Goal: Transaction & Acquisition: Purchase product/service

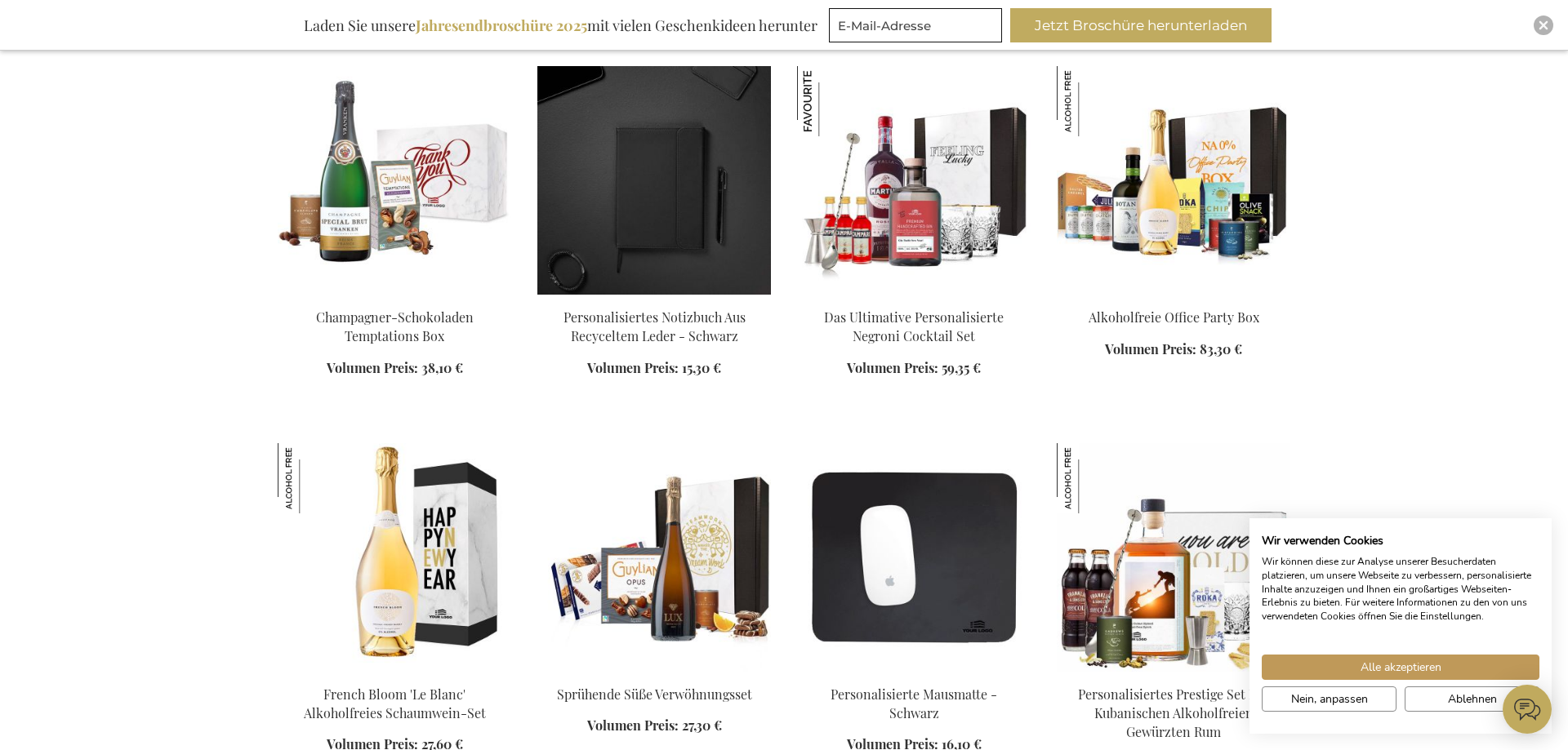
click at [679, 190] on img at bounding box center [654, 181] width 234 height 229
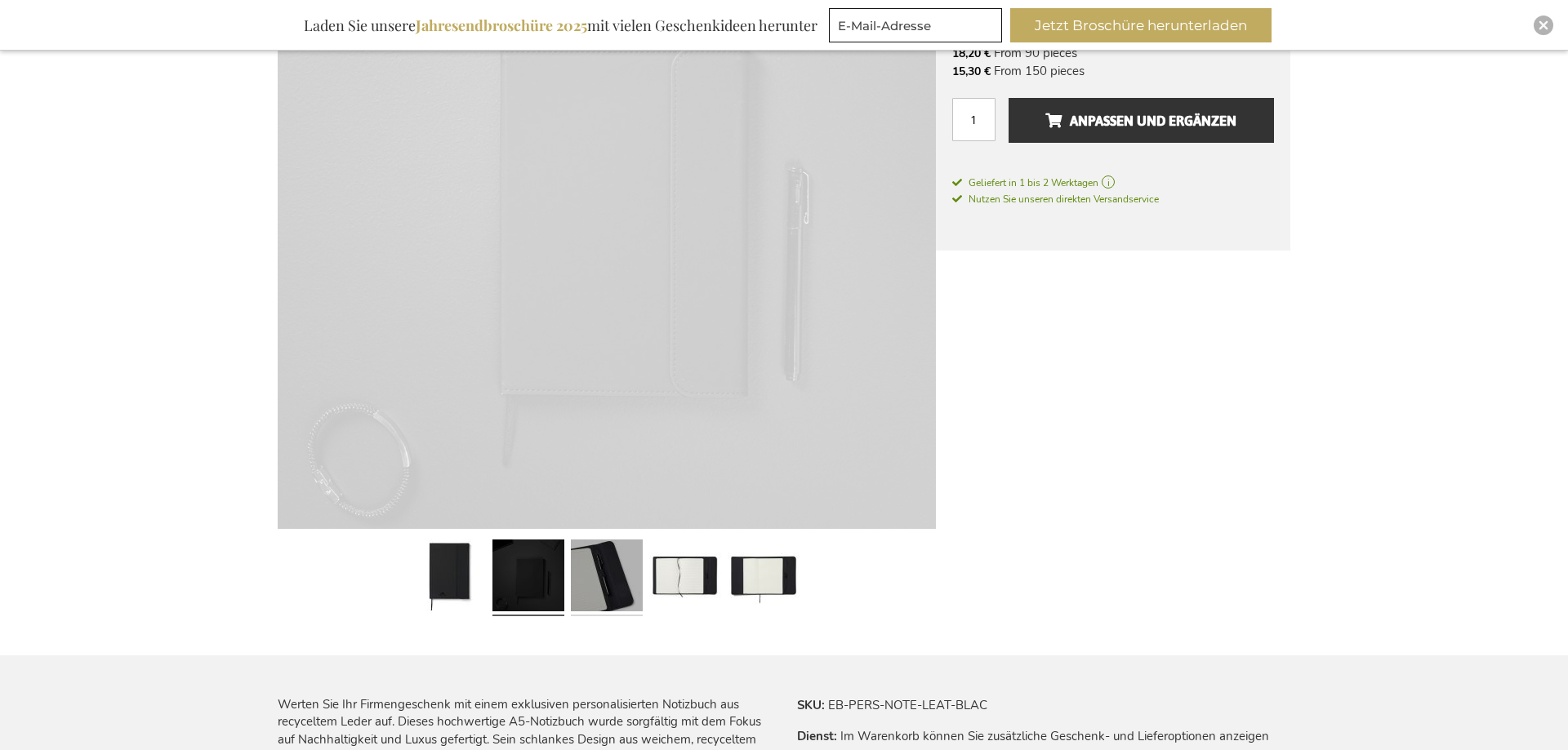
scroll to position [399, 0]
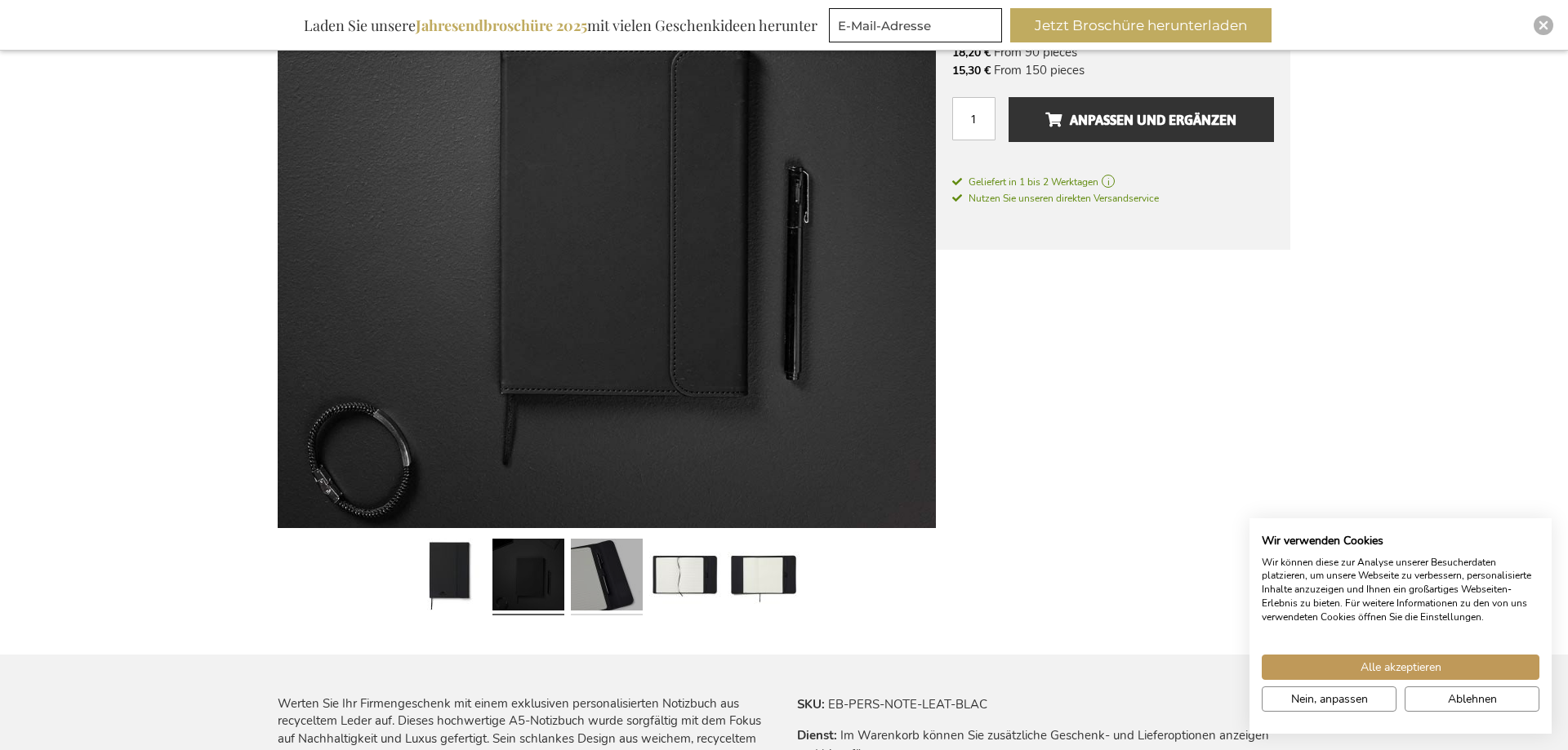
click at [592, 578] on link at bounding box center [607, 577] width 72 height 90
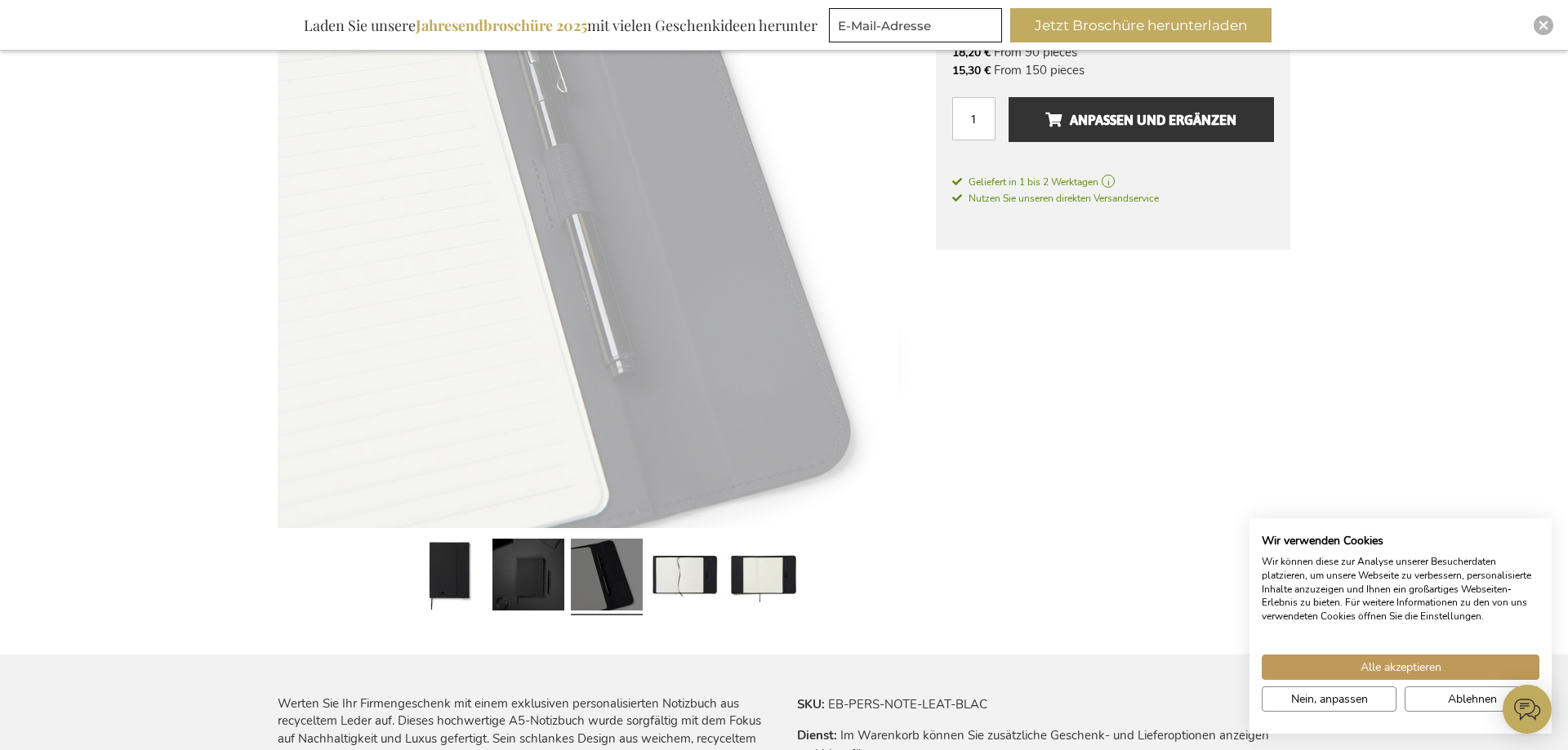
scroll to position [0, 0]
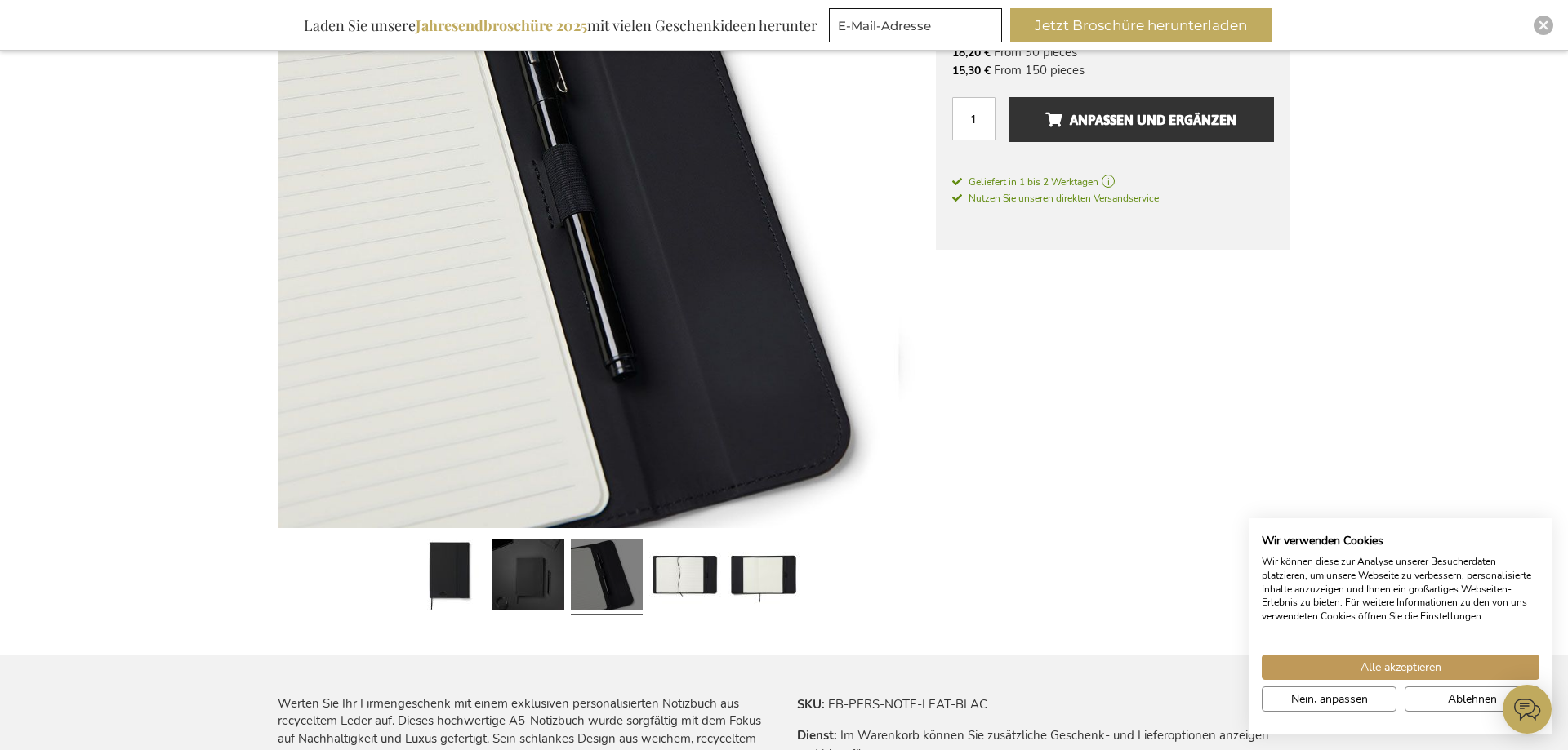
click at [646, 569] on div at bounding box center [607, 577] width 79 height 90
click at [748, 568] on link at bounding box center [764, 577] width 72 height 90
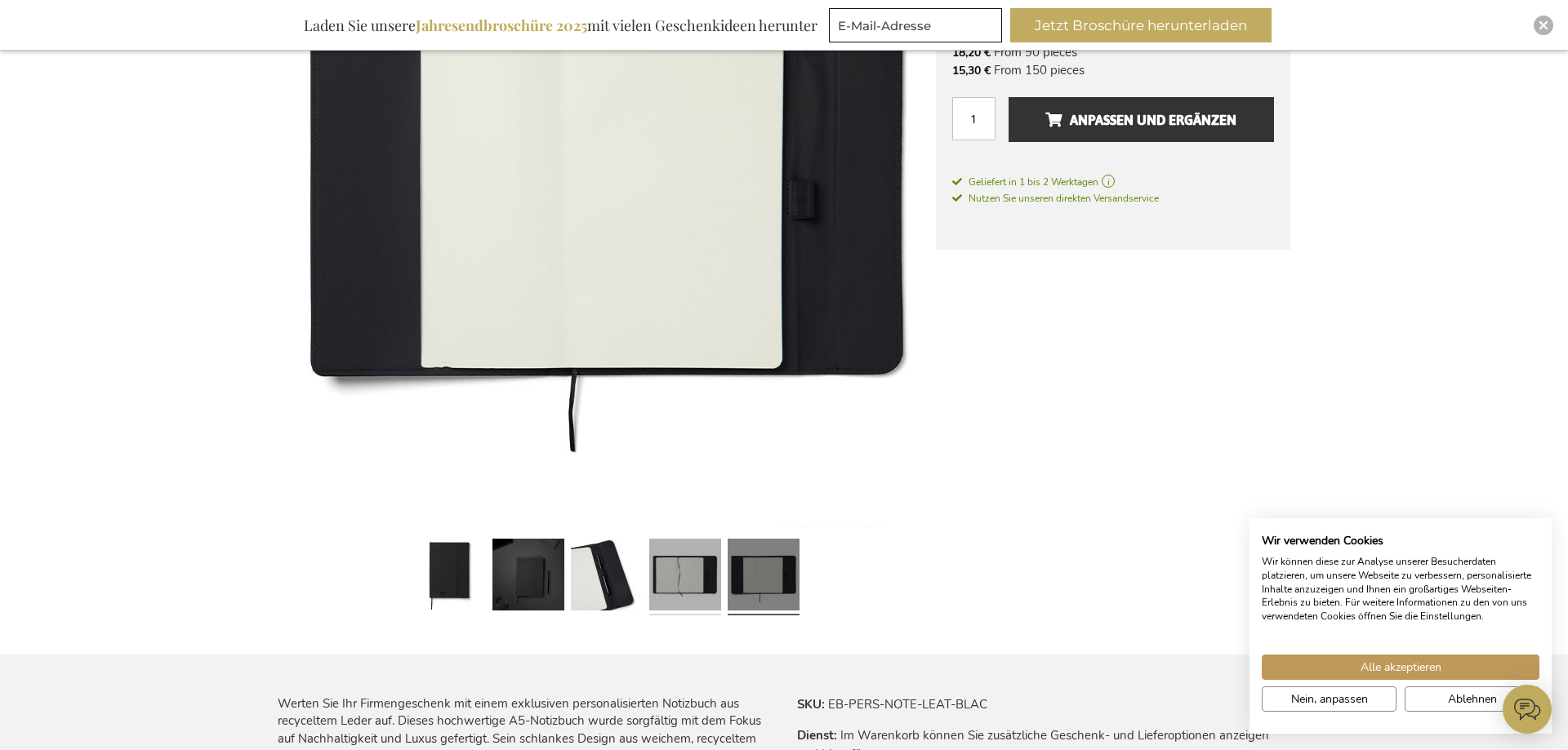
click at [699, 574] on link at bounding box center [686, 577] width 72 height 90
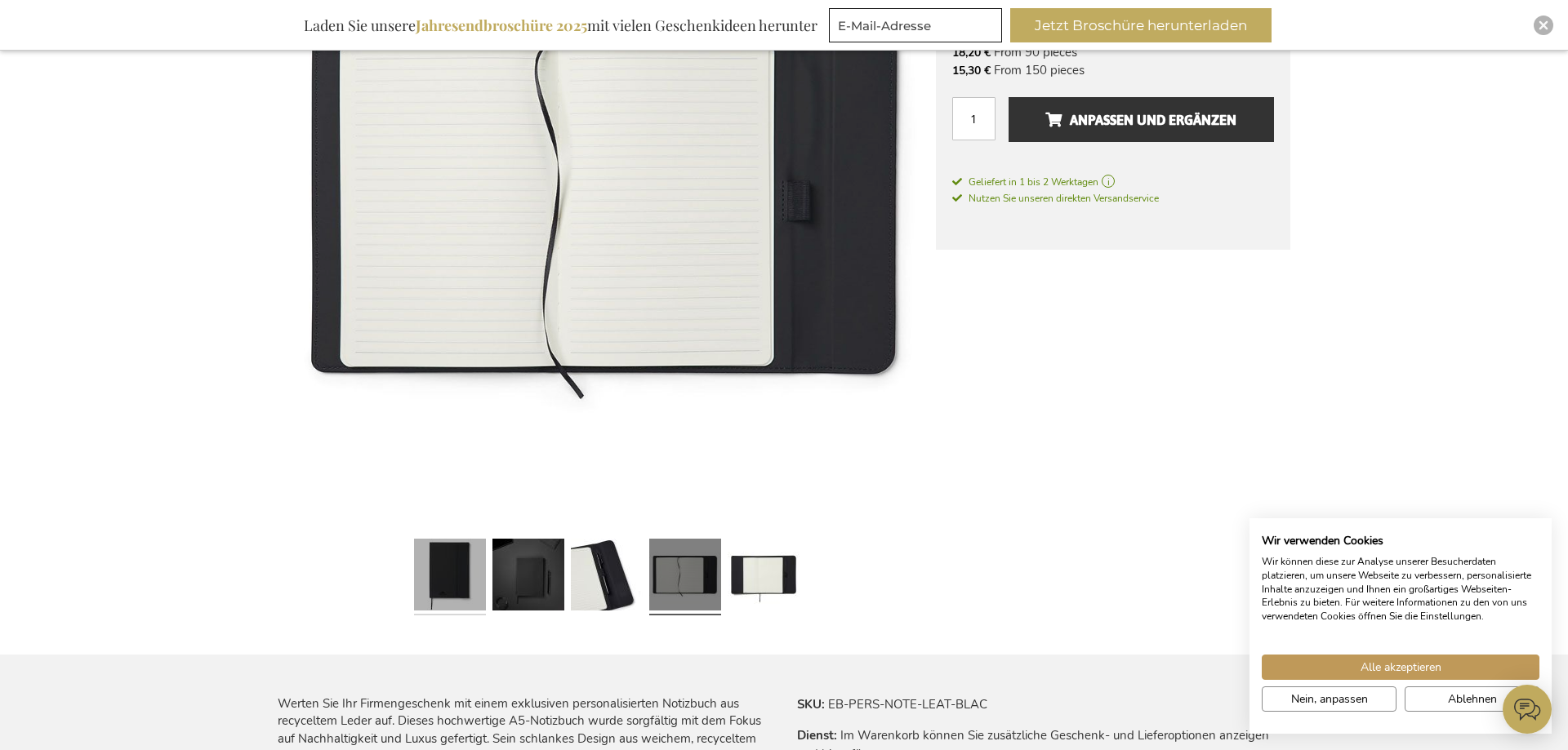
click at [429, 556] on link at bounding box center [450, 577] width 72 height 90
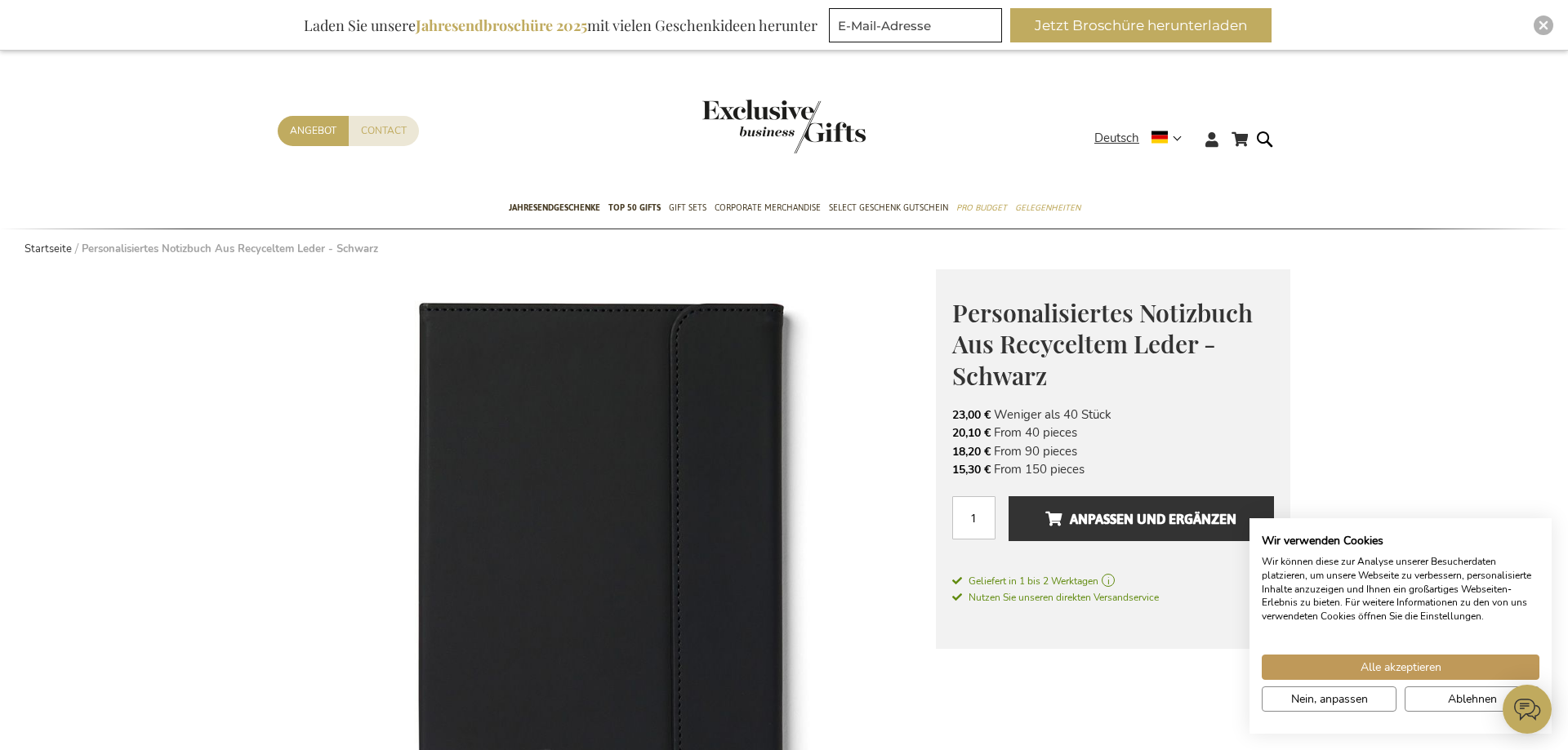
scroll to position [166, 0]
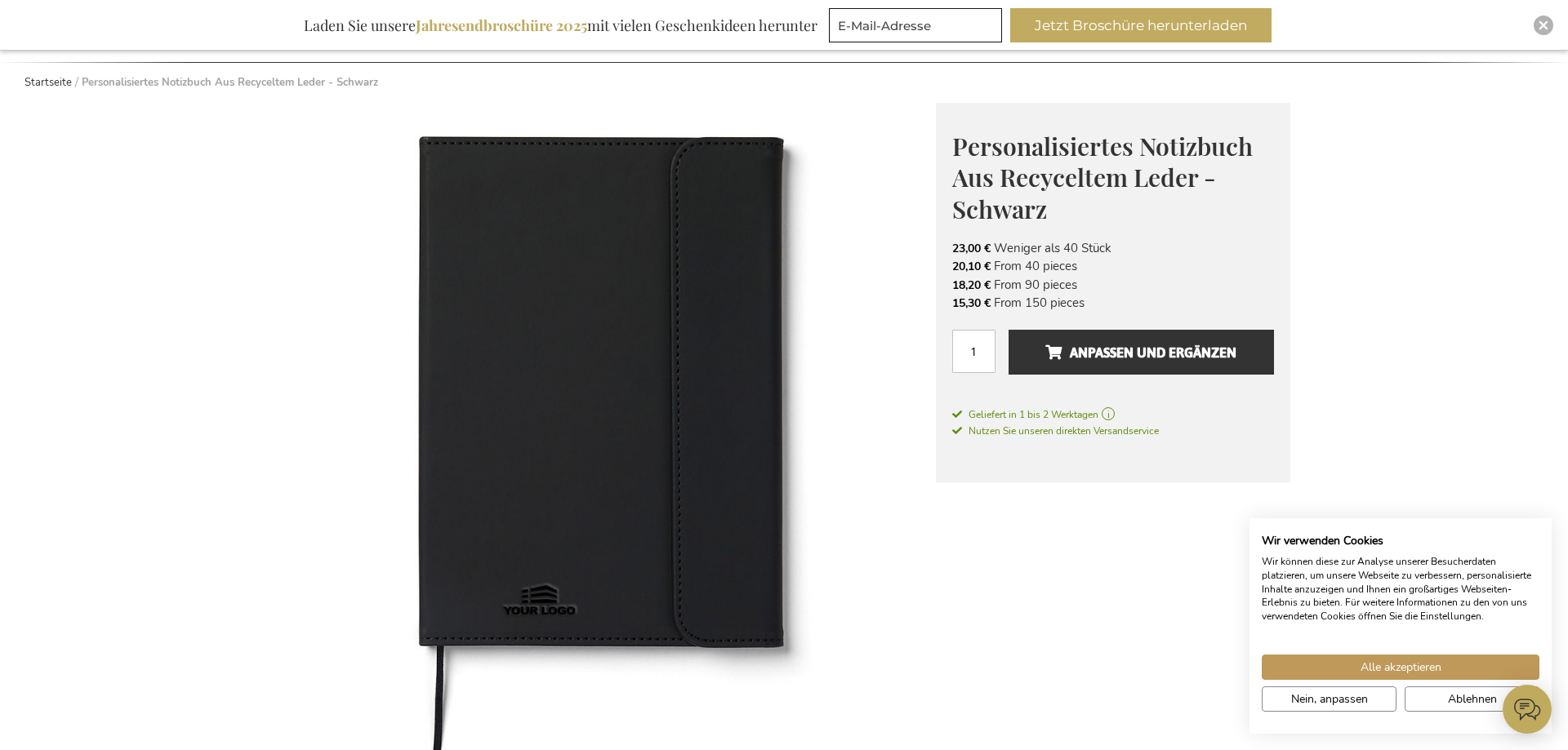
drag, startPoint x: 1062, startPoint y: 247, endPoint x: 1120, endPoint y: 249, distance: 58.0
click at [1117, 247] on li "23,00 € Weniger als 40 Stück" at bounding box center [1112, 249] width 321 height 18
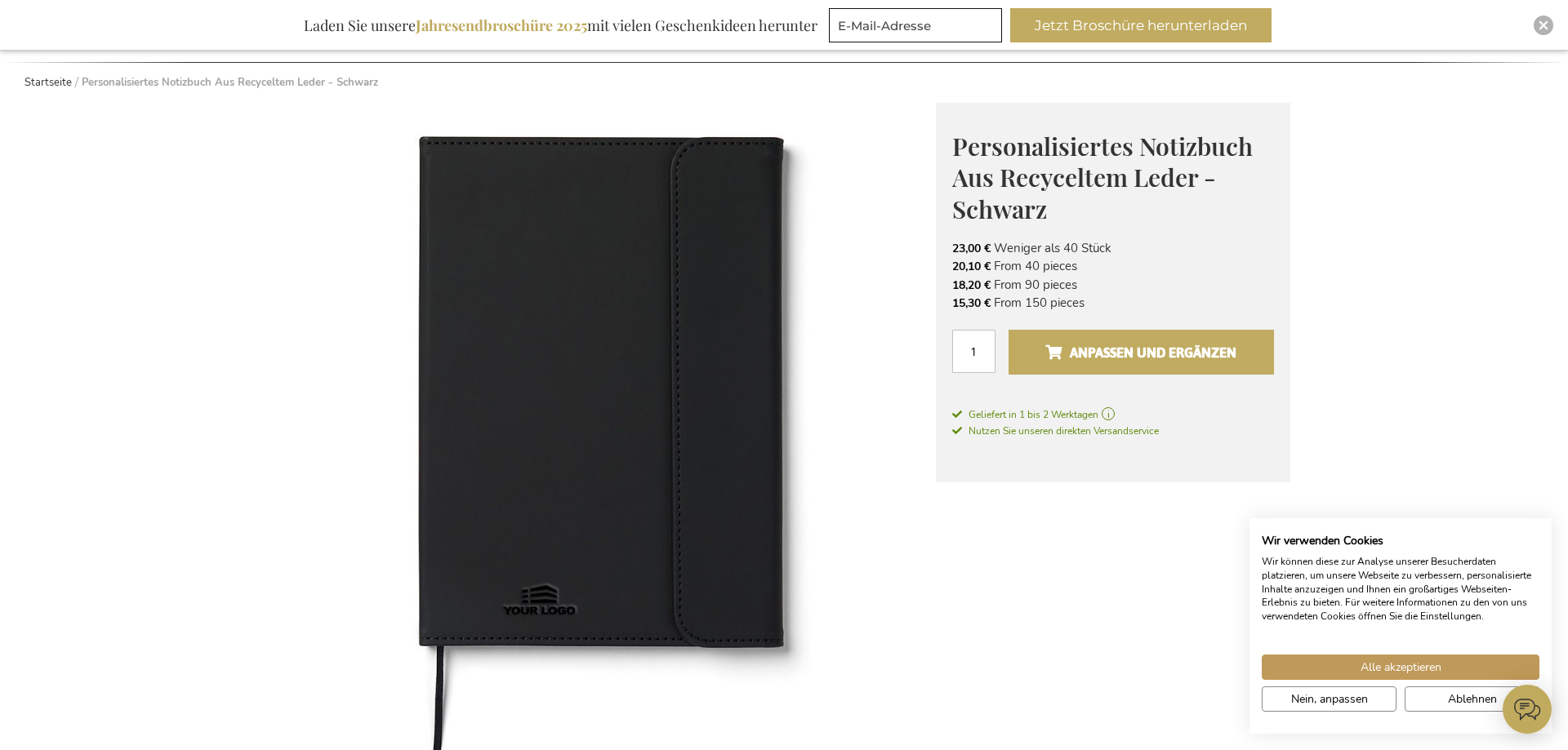
click at [1126, 345] on span "Anpassen und ergänzen" at bounding box center [1141, 353] width 191 height 26
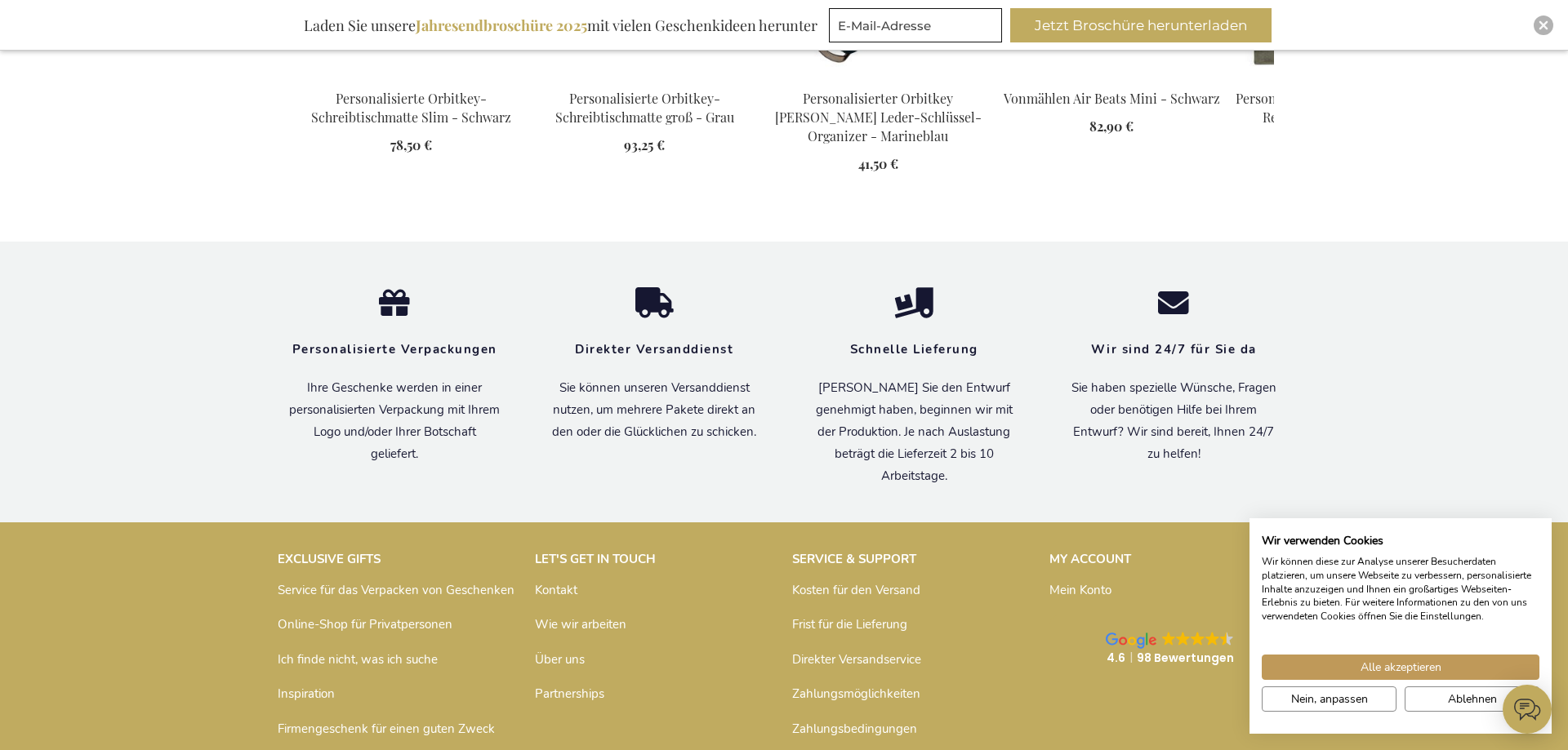
scroll to position [1916, 0]
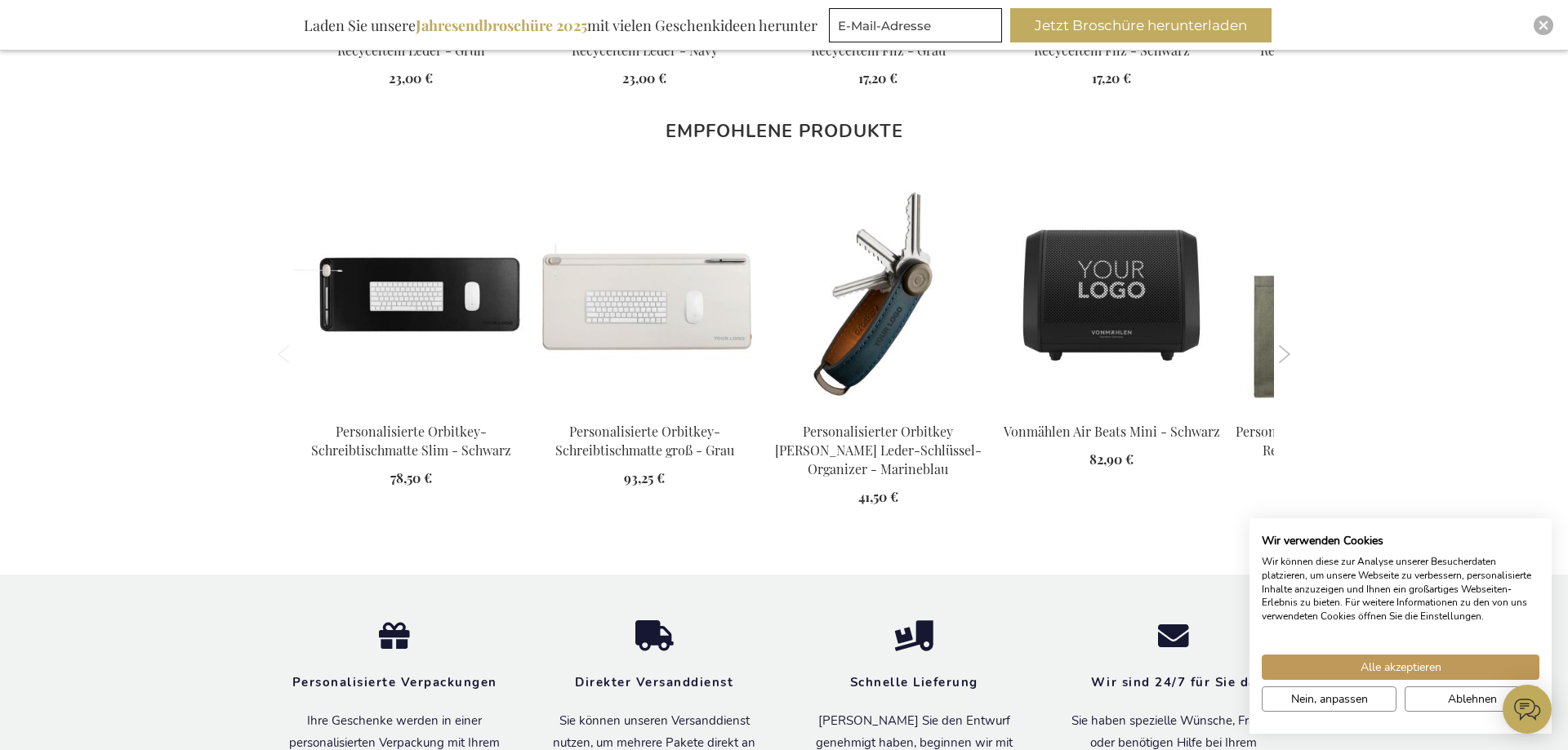
click at [1281, 350] on button "Next" at bounding box center [1284, 354] width 12 height 18
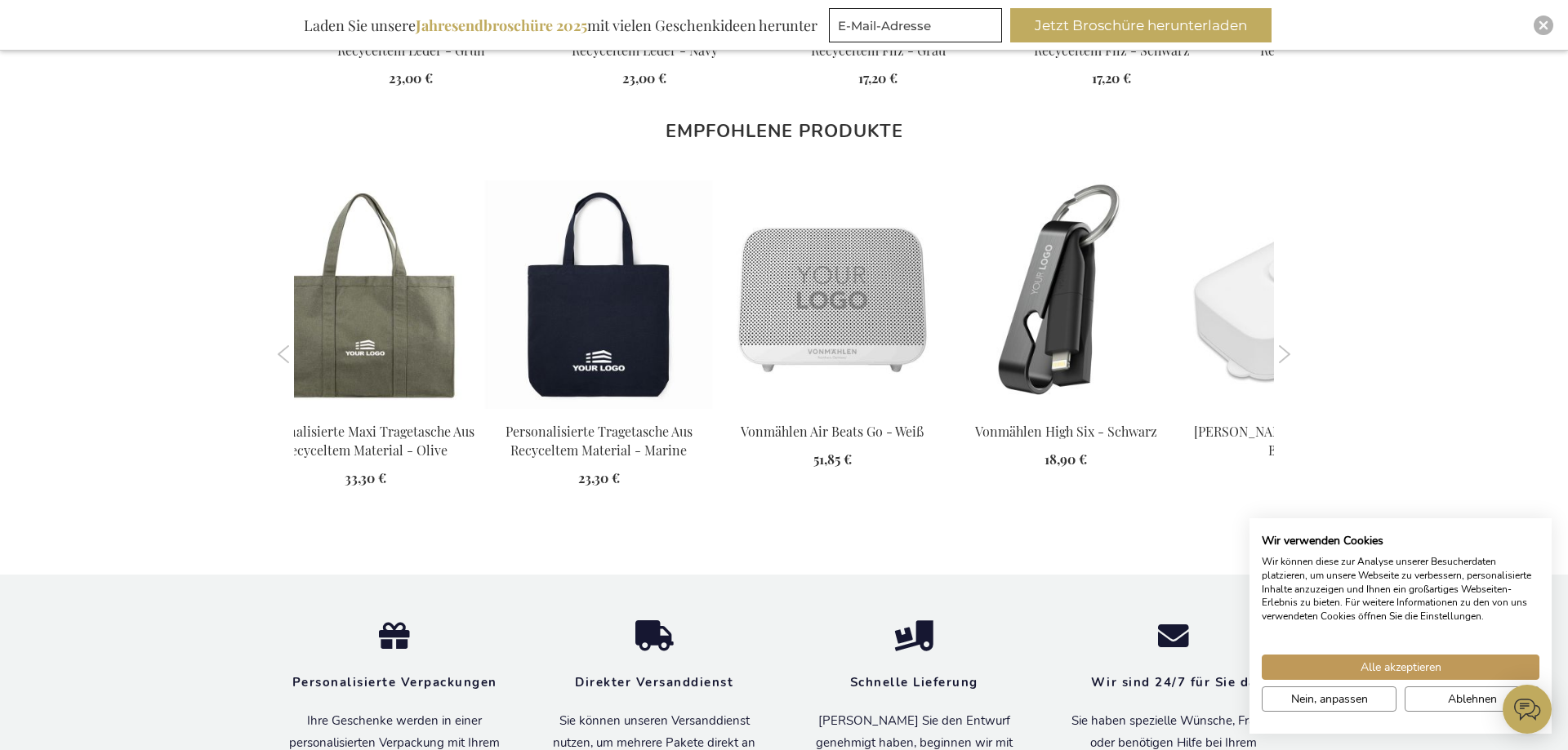
click at [1281, 350] on button "Next" at bounding box center [1284, 354] width 12 height 18
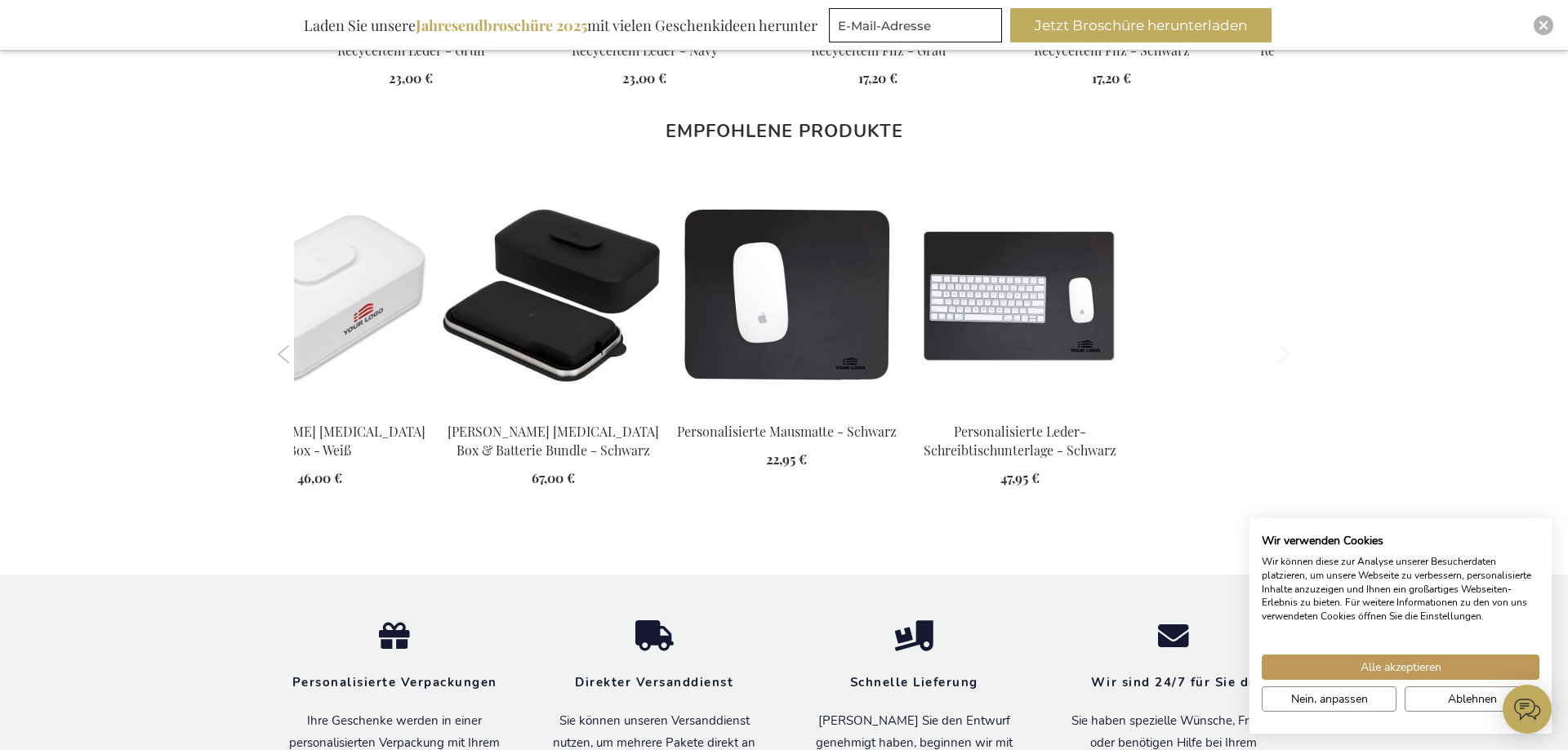
click at [1281, 350] on button "Next" at bounding box center [1284, 354] width 12 height 18
